Goal: Transaction & Acquisition: Purchase product/service

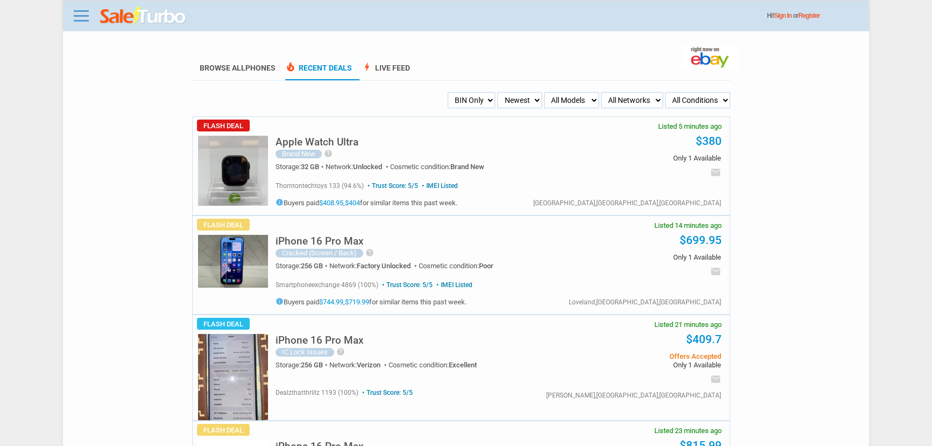
click at [345, 340] on h5 "iPhone 16 Pro Max" at bounding box center [320, 340] width 88 height 10
click at [356, 233] on div "iPhone 16 Pro Max Cracked (Screen / Back) help APPLE IPHONE 16 PRO MAX 256GB- D…" at bounding box center [418, 250] width 284 height 47
click at [355, 240] on h5 "iPhone 16 Pro Max" at bounding box center [320, 241] width 88 height 10
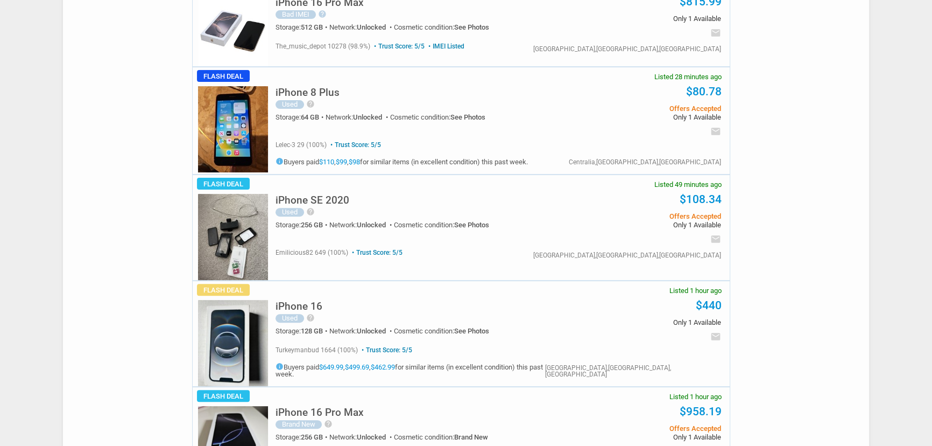
scroll to position [538, 0]
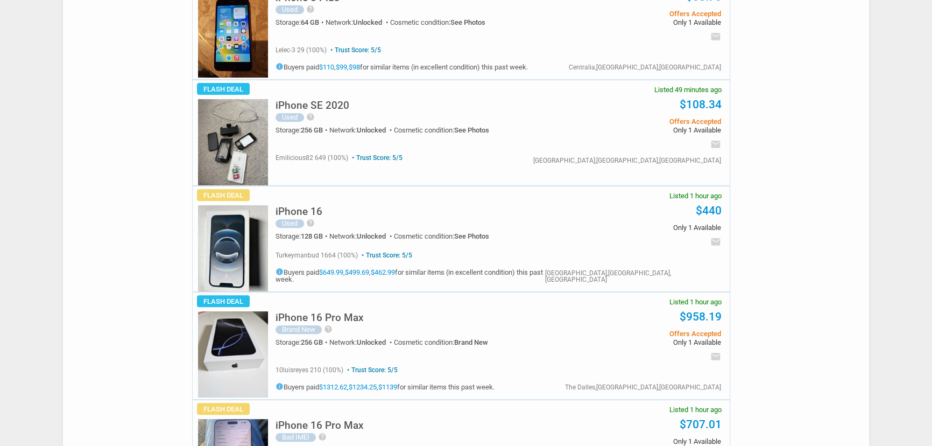
click at [263, 366] on div "iPhone 16 Pro [PERSON_NAME] New help New iPhone 16 pro max unlocked with extend…" at bounding box center [497, 345] width 468 height 107
click at [266, 332] on div "iPhone 16 Pro [PERSON_NAME] New help New iPhone 16 pro max unlocked with extend…" at bounding box center [497, 345] width 468 height 107
click at [244, 334] on img at bounding box center [233, 354] width 70 height 86
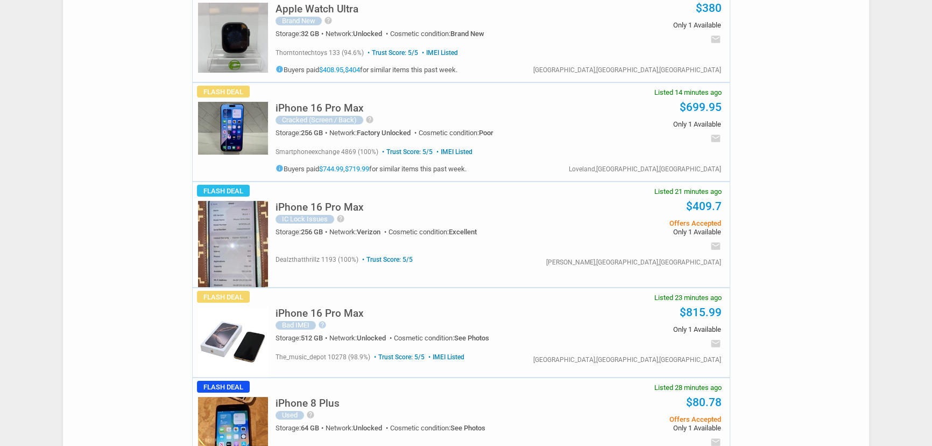
scroll to position [0, 0]
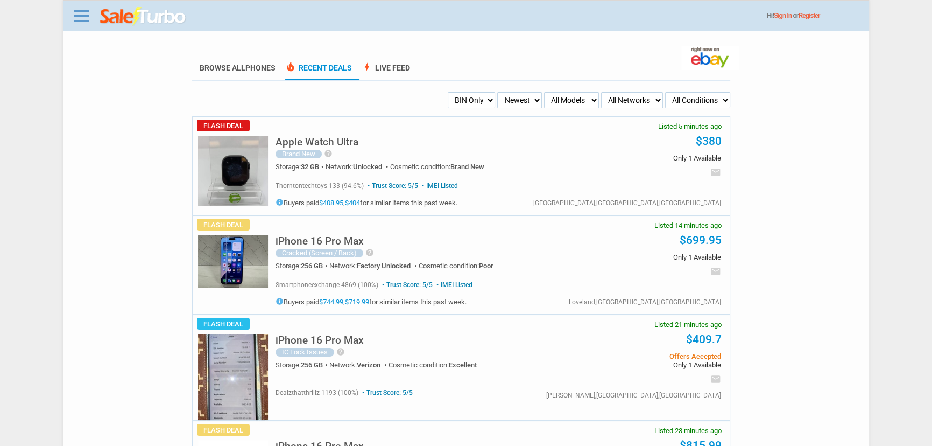
drag, startPoint x: 249, startPoint y: 432, endPoint x: 244, endPoint y: 427, distance: 7.6
click at [246, 431] on span "Flash Deal" at bounding box center [223, 430] width 53 height 12
click at [222, 368] on img at bounding box center [233, 377] width 70 height 86
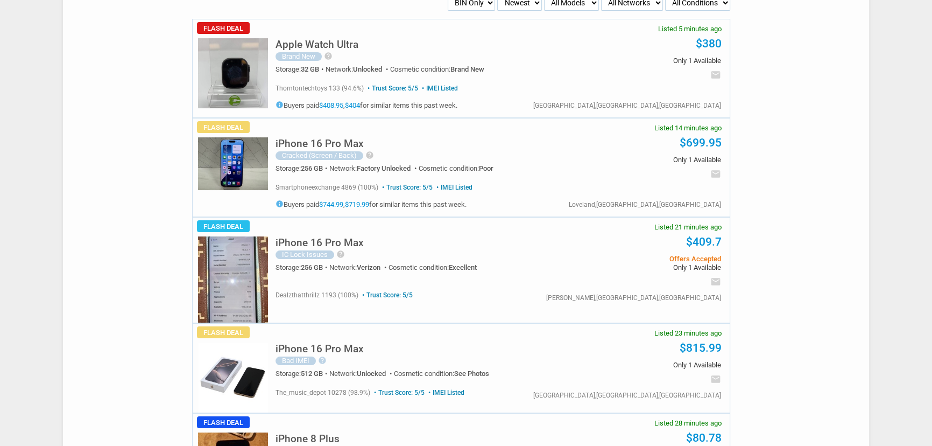
click at [324, 345] on h5 "iPhone 16 Pro Max" at bounding box center [320, 348] width 88 height 10
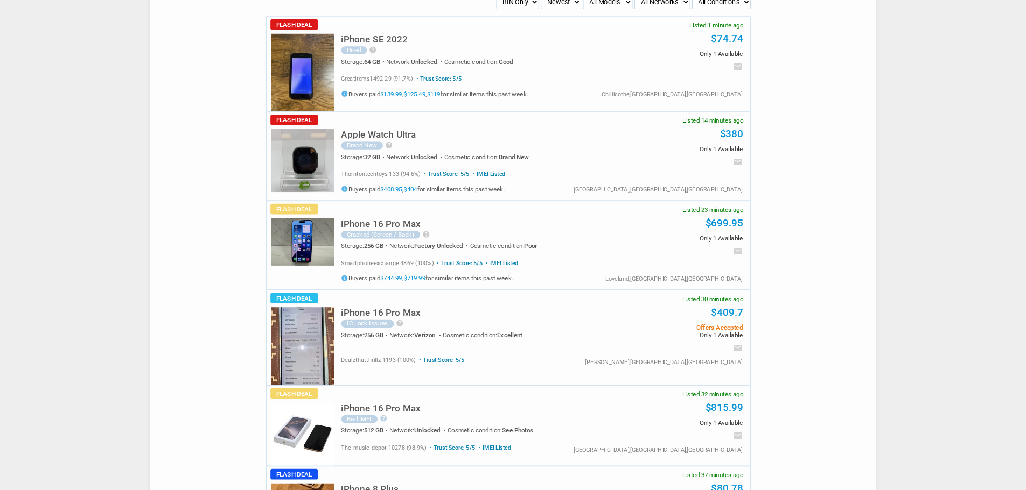
scroll to position [98, 0]
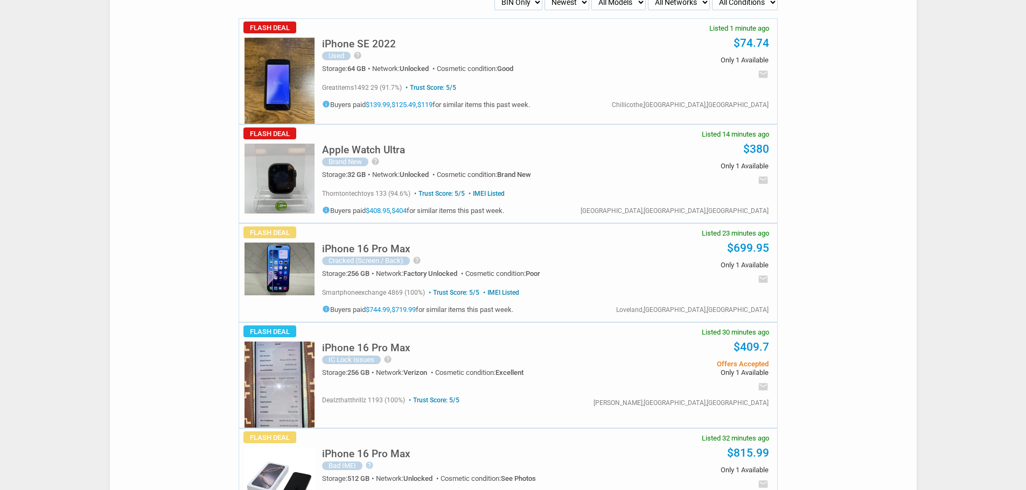
click at [932, 211] on body "Menu Toggle Dark Mode Create Free Account / Login Browse All Phones Recent Deal…" at bounding box center [513, 147] width 1026 height 490
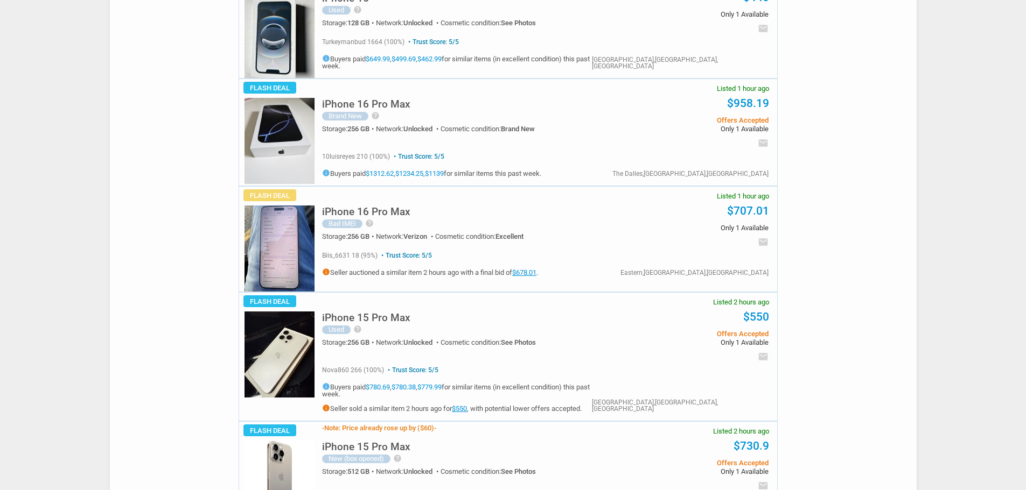
scroll to position [798, 0]
